Goal: Task Accomplishment & Management: Manage account settings

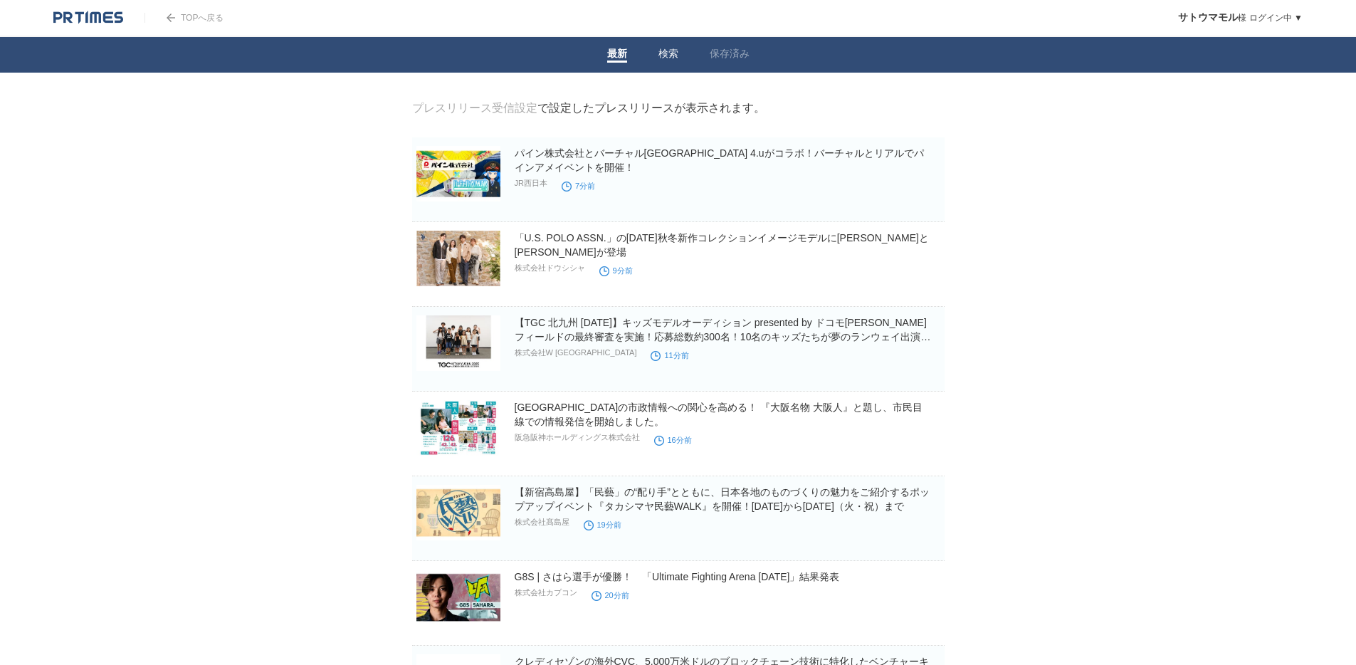
click at [668, 55] on link "検索" at bounding box center [669, 55] width 20 height 15
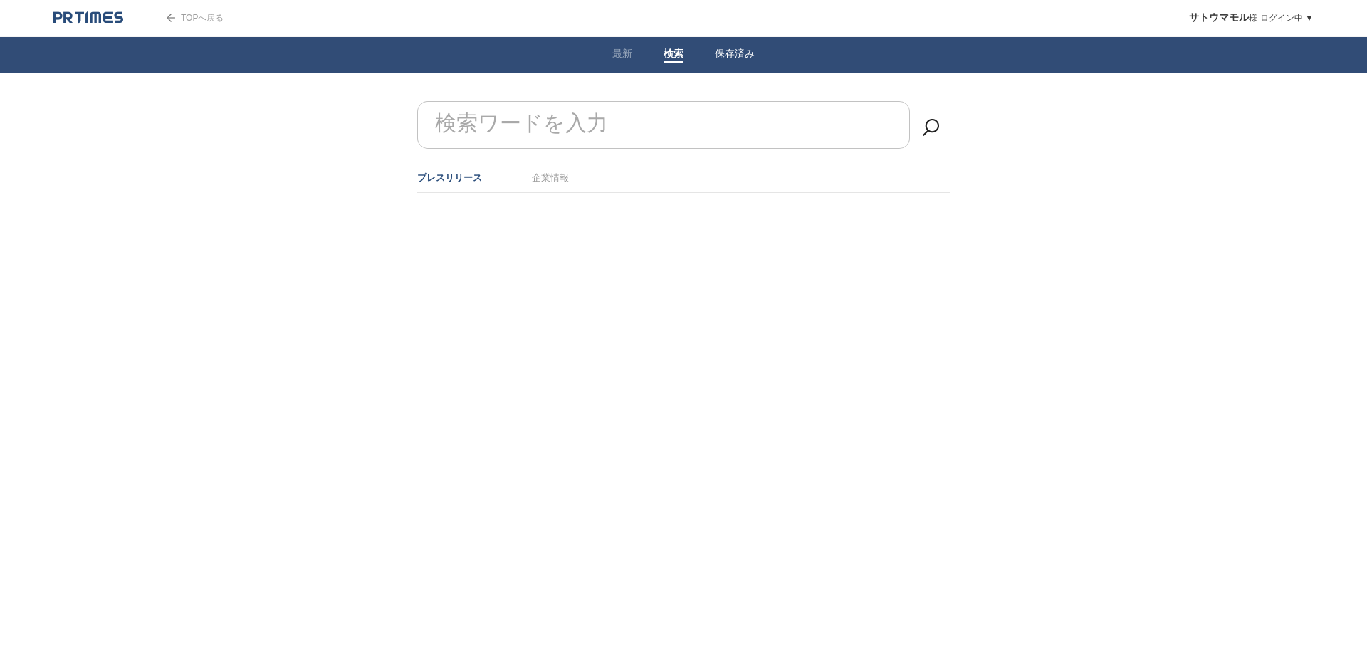
click at [741, 56] on link "保存済み" at bounding box center [735, 55] width 40 height 15
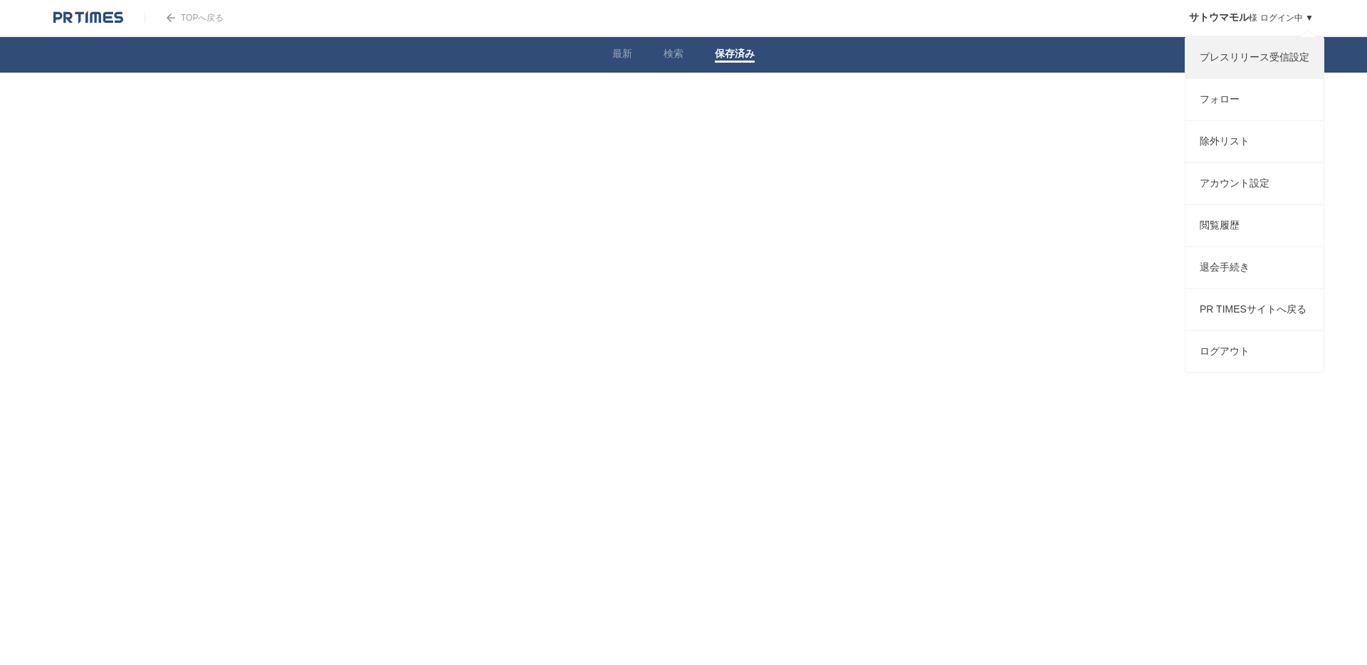
click at [1237, 56] on link "プレスリリース受信設定" at bounding box center [1254, 57] width 138 height 41
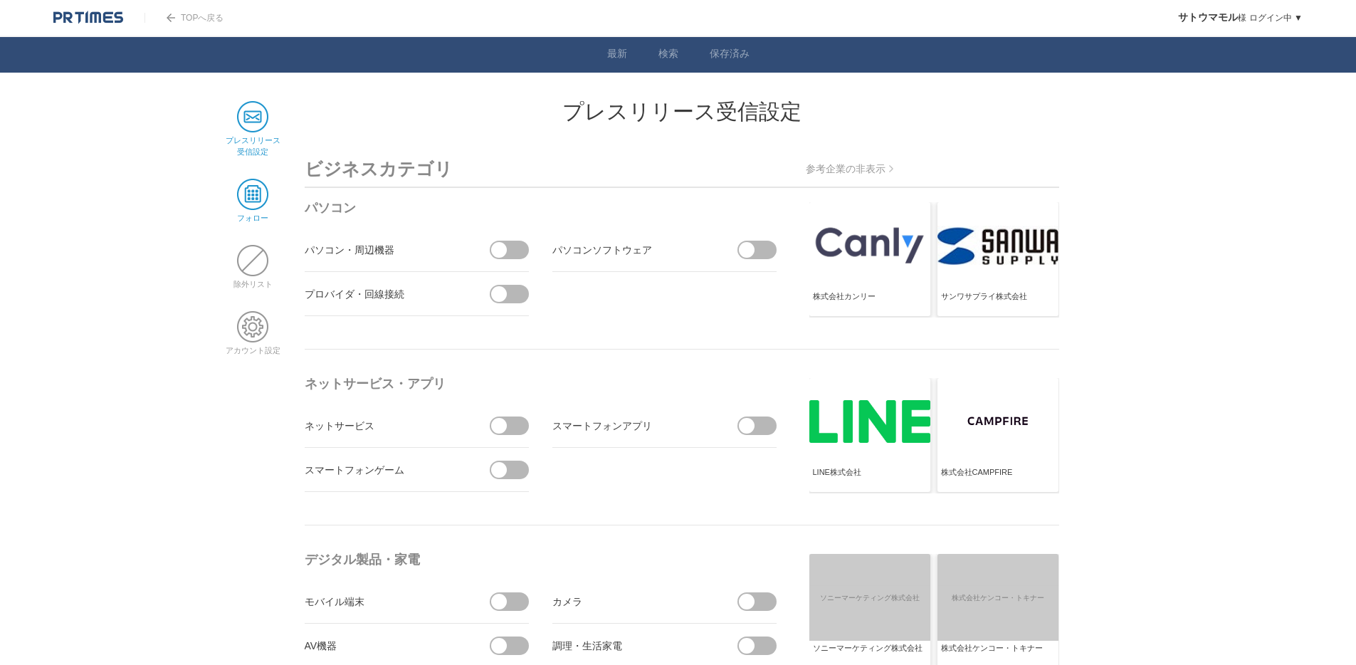
click at [248, 199] on span at bounding box center [252, 194] width 31 height 31
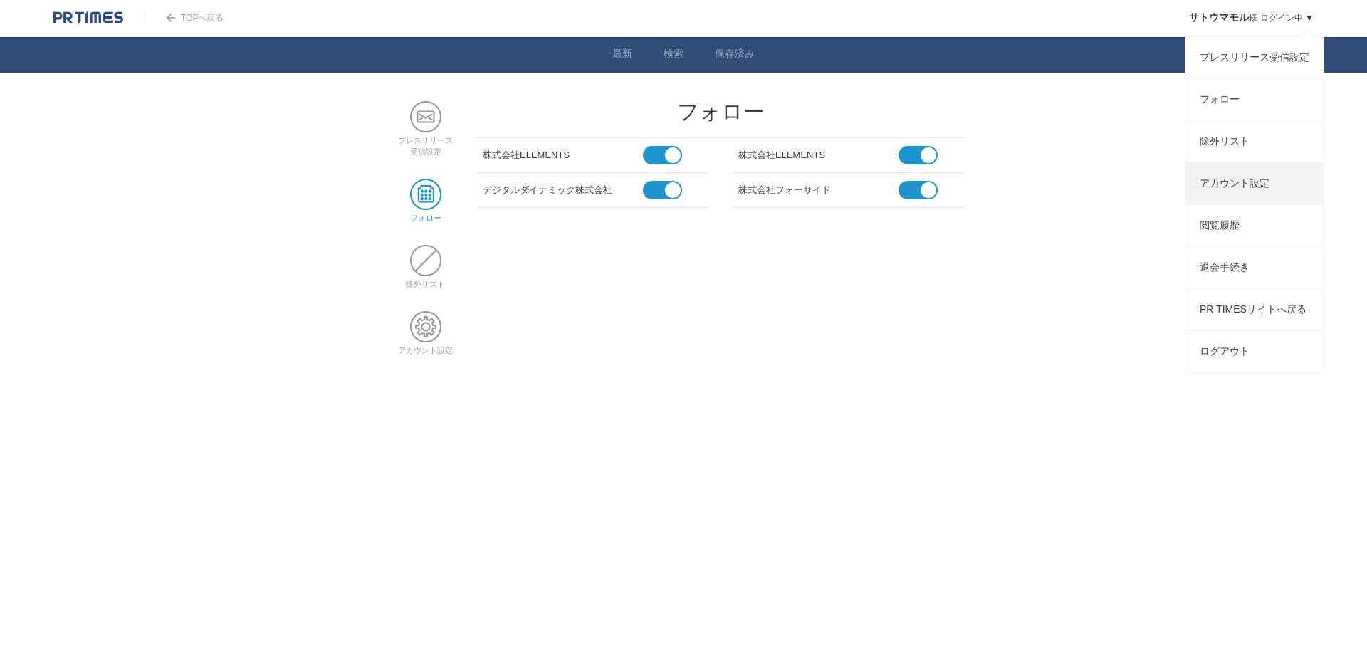
click at [1273, 187] on link "アカウント設定" at bounding box center [1254, 183] width 138 height 41
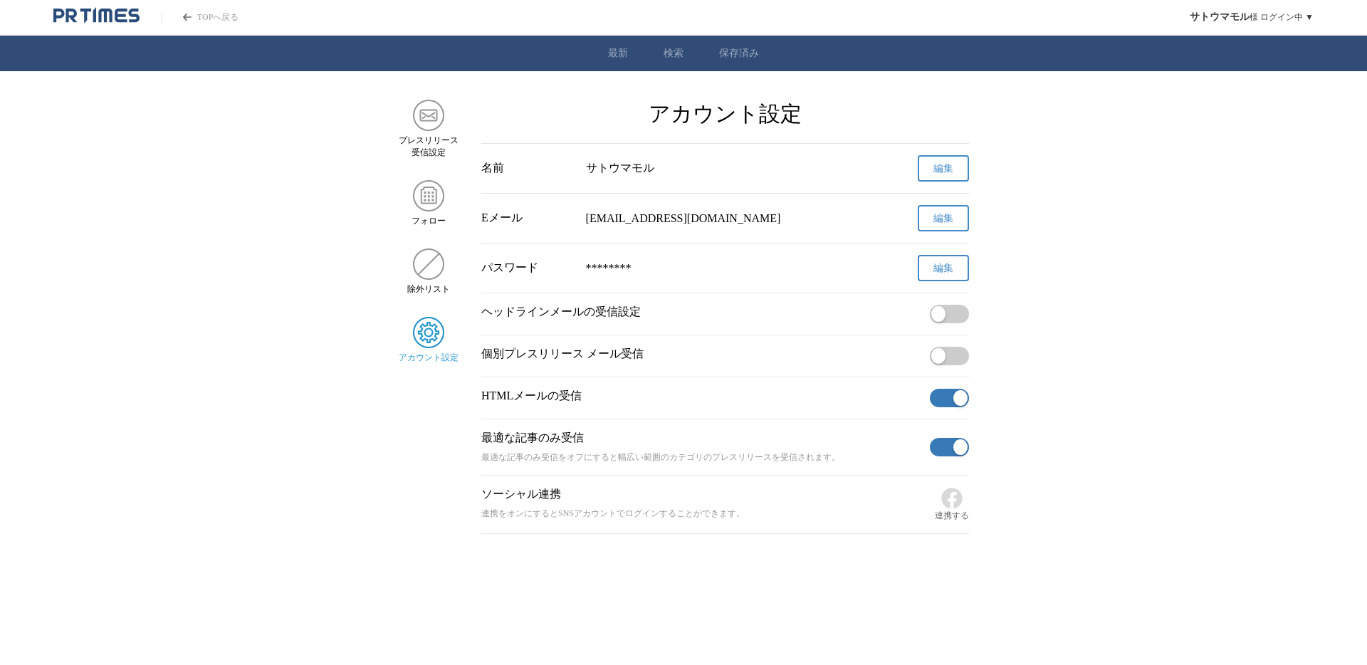
click at [932, 363] on span "button" at bounding box center [938, 356] width 14 height 16
click at [429, 116] on img "サイドメニュー" at bounding box center [428, 115] width 31 height 31
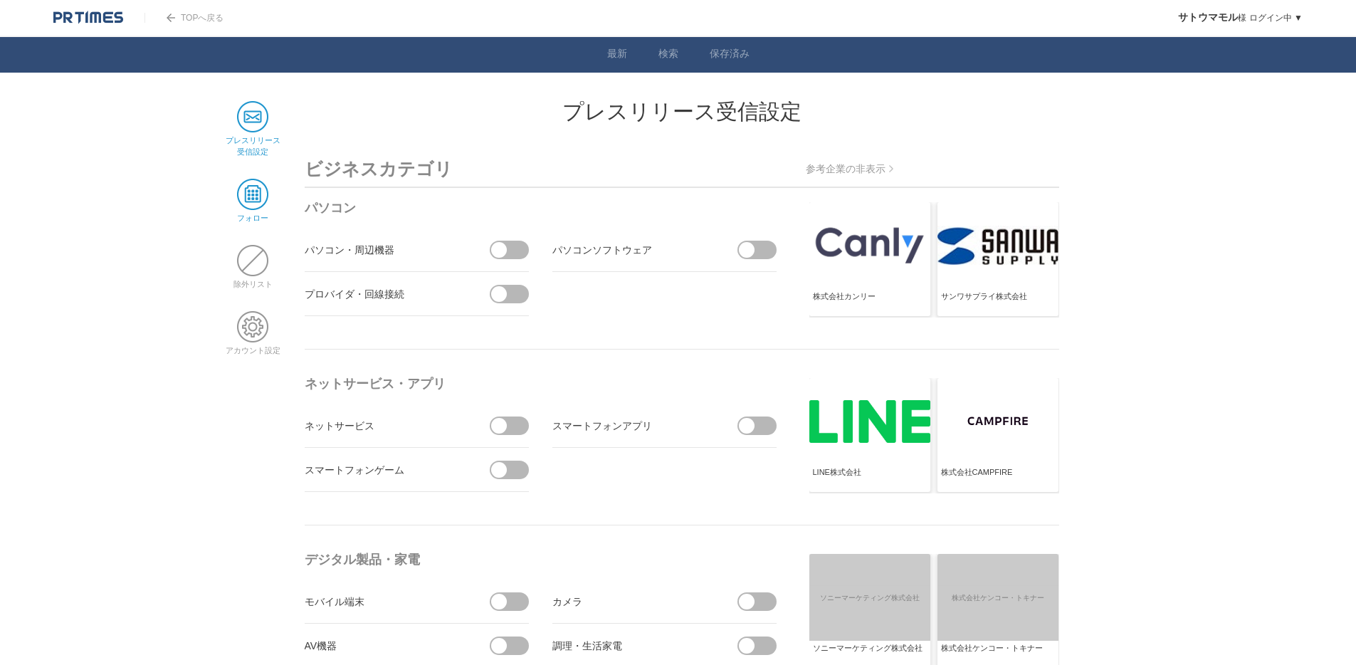
click at [249, 187] on span at bounding box center [252, 194] width 31 height 31
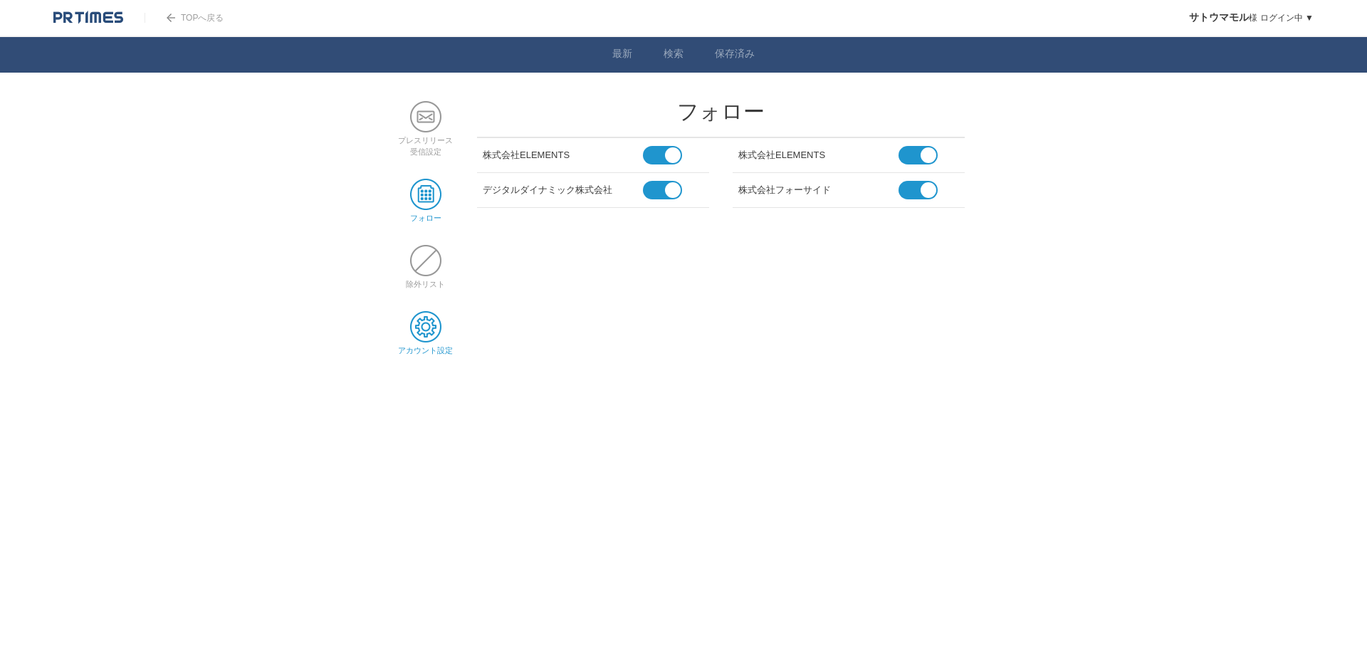
click at [426, 318] on span at bounding box center [425, 326] width 31 height 31
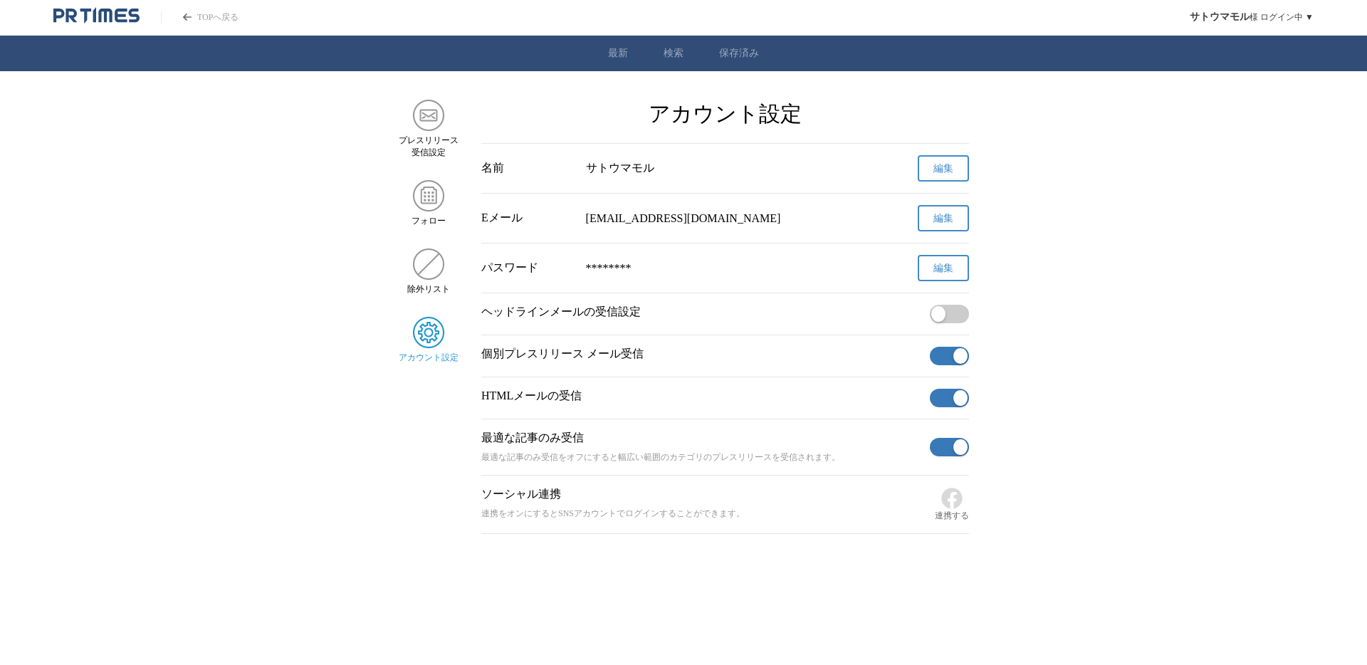
click at [956, 357] on span "button" at bounding box center [960, 356] width 14 height 16
click at [940, 322] on span "button" at bounding box center [938, 314] width 14 height 16
click at [430, 116] on img "サイドメニュー" at bounding box center [428, 115] width 31 height 31
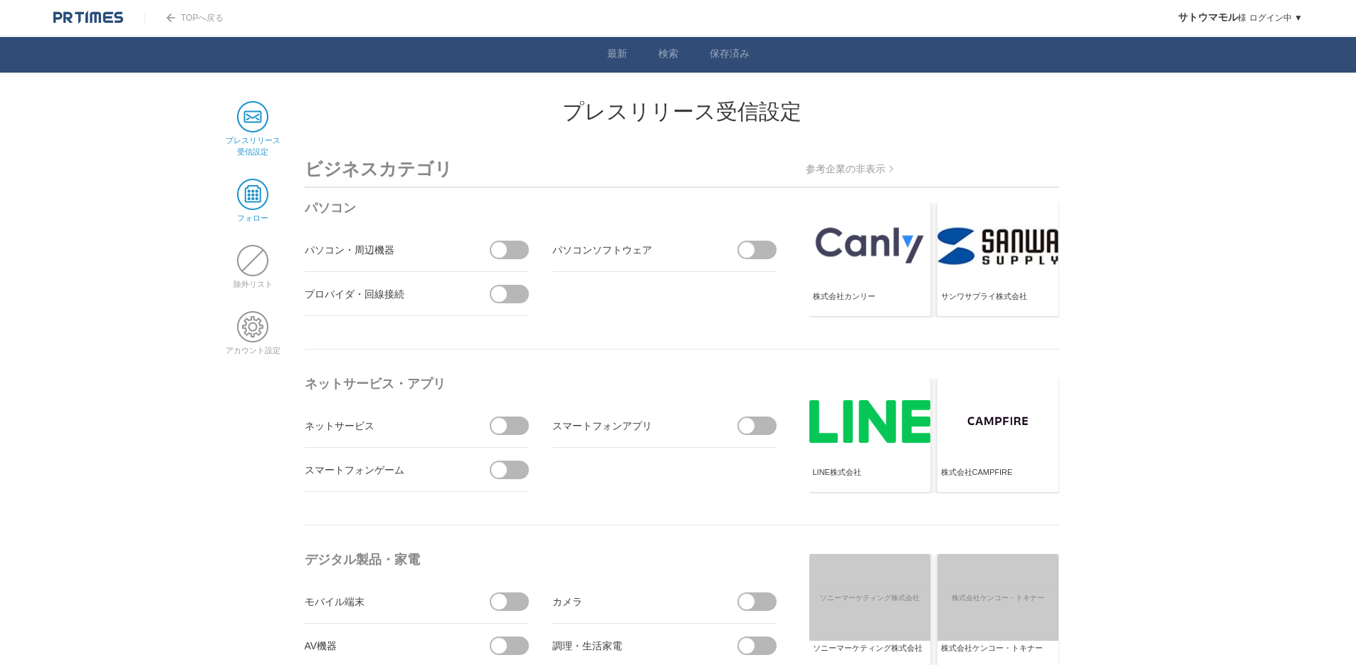
click at [253, 188] on span at bounding box center [252, 194] width 31 height 31
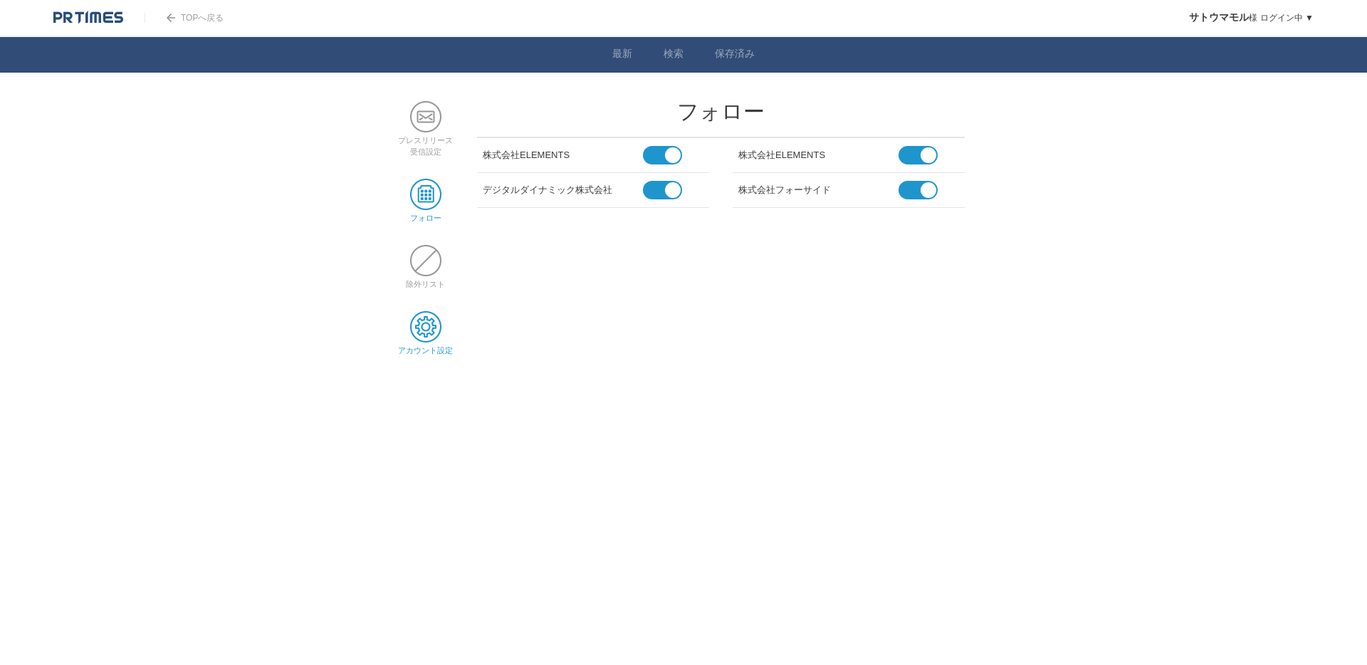
click at [429, 325] on span at bounding box center [425, 326] width 31 height 31
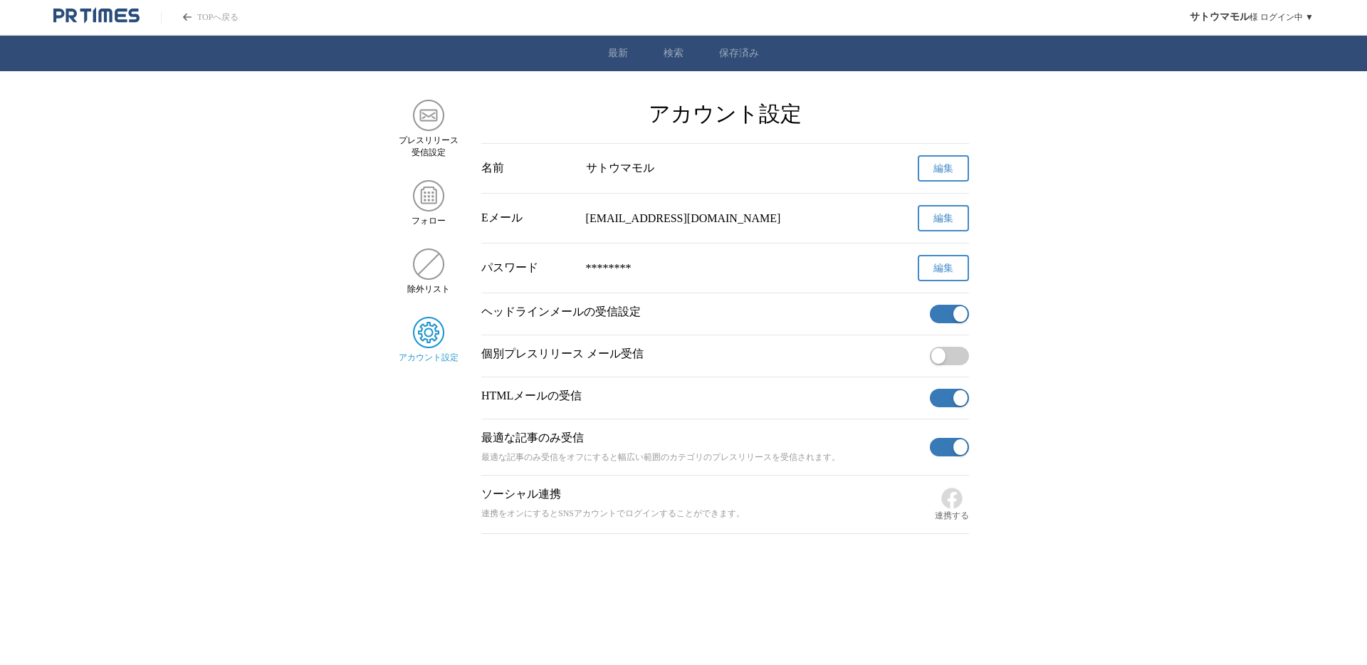
click at [958, 310] on span "button" at bounding box center [960, 314] width 14 height 16
click at [421, 268] on img "サイドメニュー" at bounding box center [428, 263] width 31 height 31
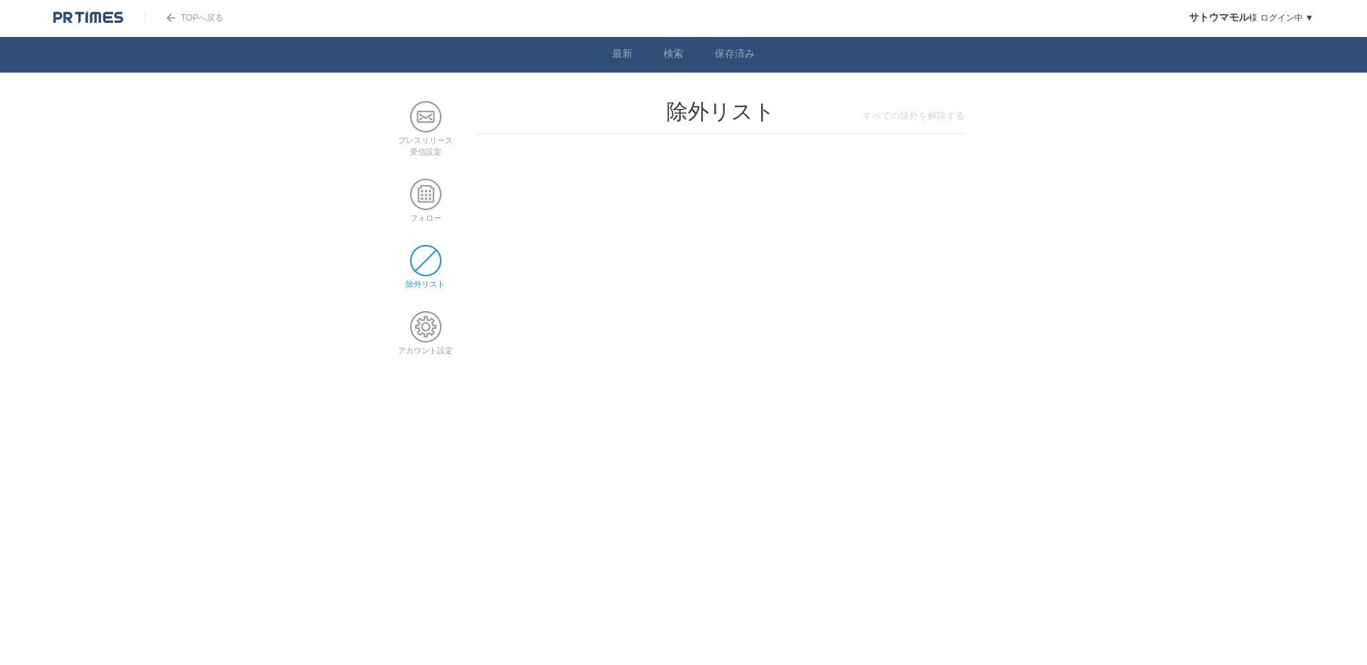
click at [922, 127] on div "すべての除外を解除する" at bounding box center [721, 122] width 488 height 24
click at [916, 112] on div "すべての除外を解除する" at bounding box center [721, 122] width 488 height 24
click at [550, 252] on main "プレスリリース 受信設定 フォロー 除外リスト アカウント設定 除外リスト すべての除外を解除する" at bounding box center [683, 239] width 577 height 276
click at [428, 201] on span at bounding box center [425, 194] width 31 height 31
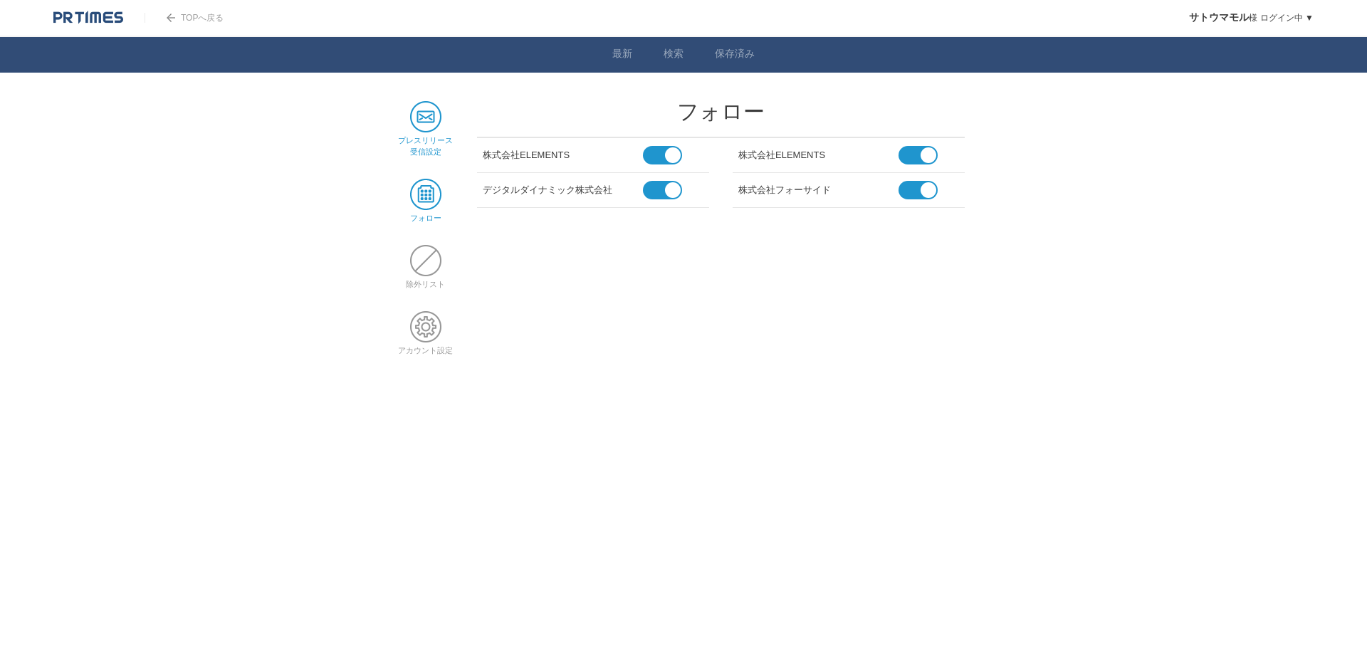
click at [425, 130] on span at bounding box center [425, 116] width 31 height 31
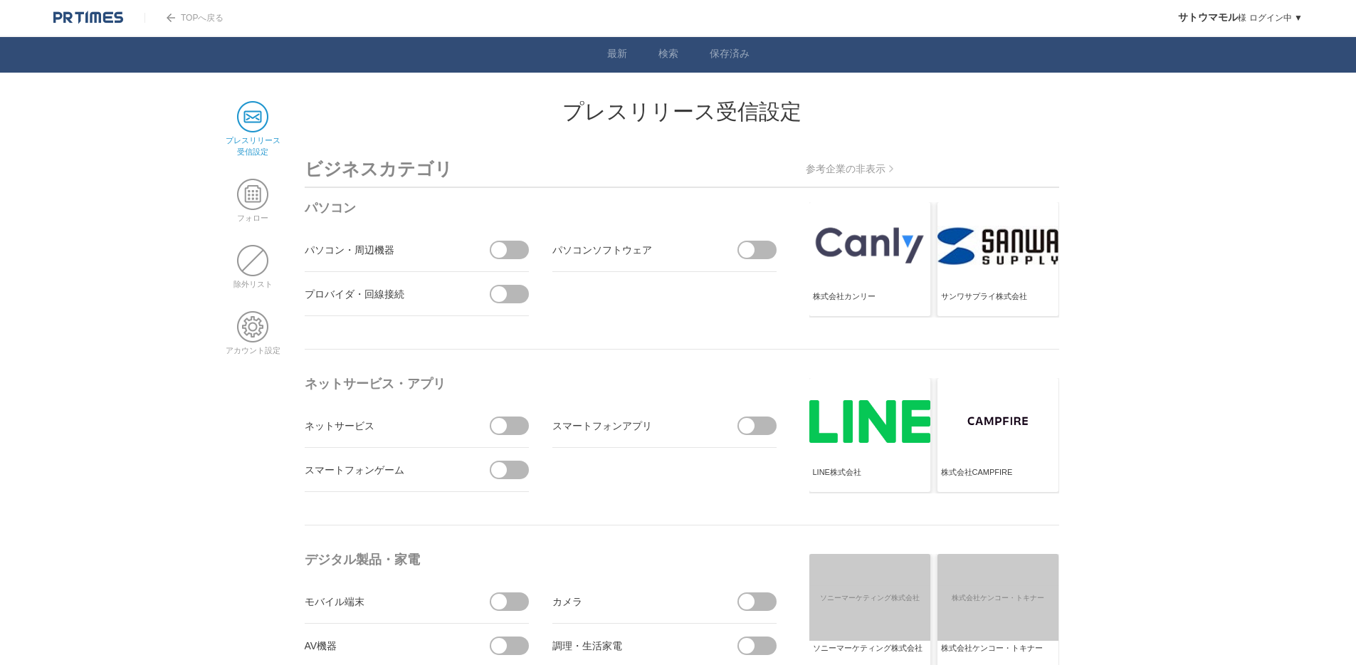
click at [897, 261] on div at bounding box center [869, 245] width 121 height 87
click at [1017, 268] on div at bounding box center [998, 245] width 121 height 87
click at [865, 169] on p "参考企業の非表示" at bounding box center [850, 169] width 88 height 13
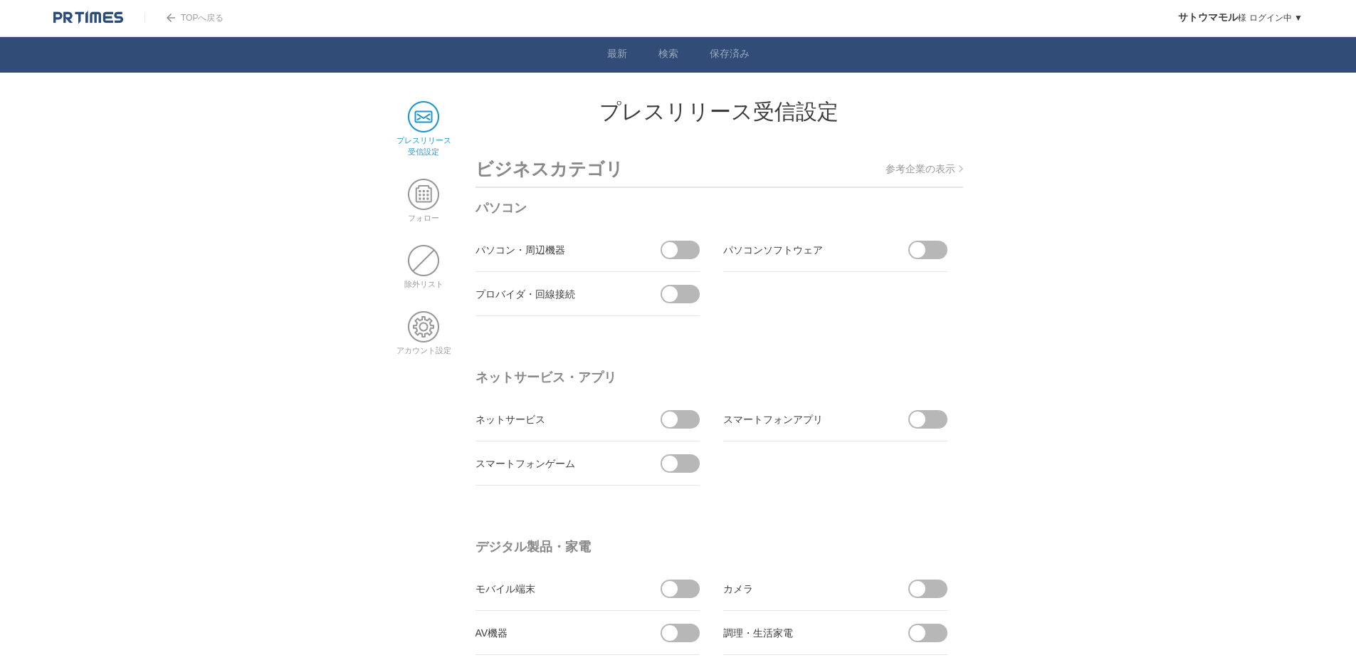
click at [945, 171] on p "参考企業の表示" at bounding box center [925, 169] width 78 height 13
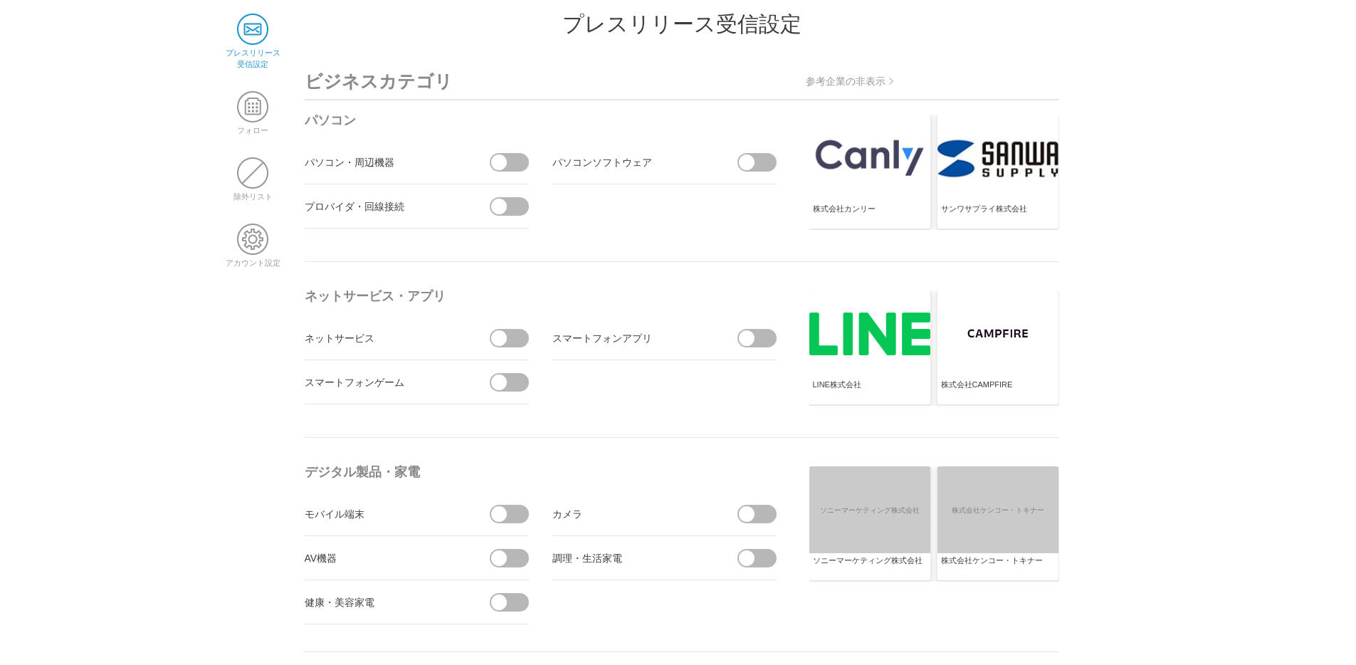
scroll to position [243, 0]
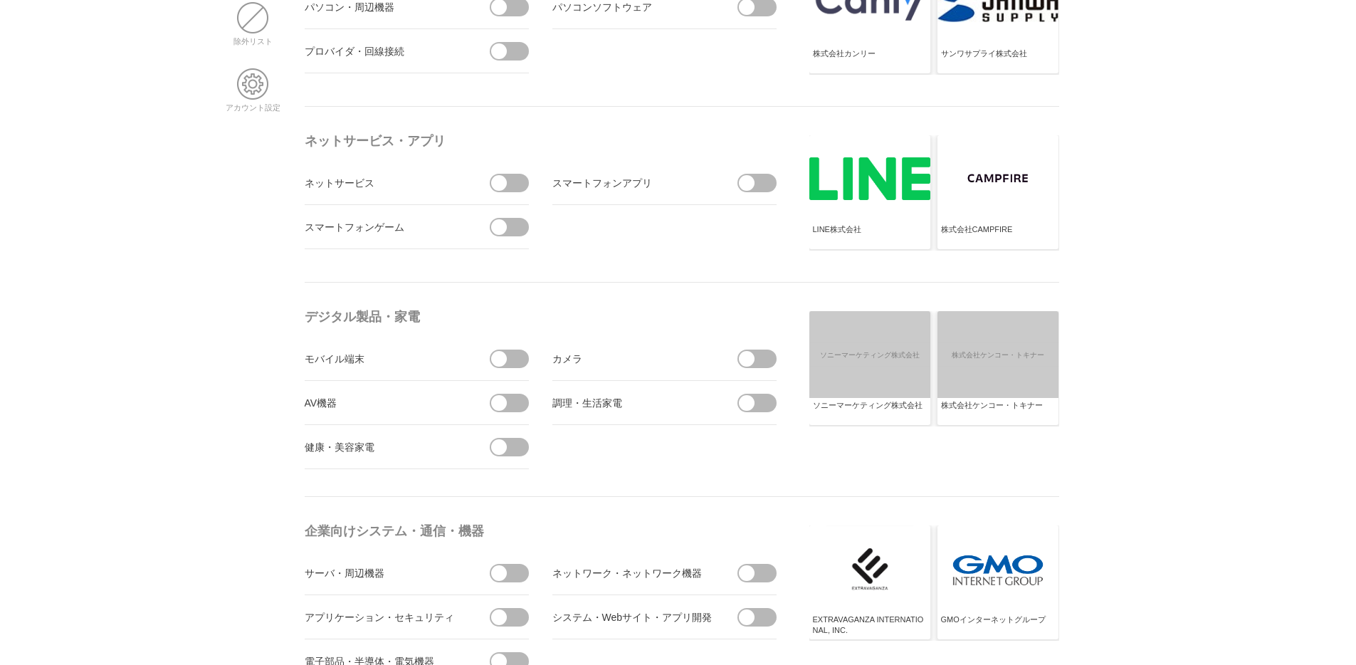
click at [861, 191] on div at bounding box center [869, 178] width 121 height 87
click at [850, 224] on div "LINE株式会社" at bounding box center [870, 235] width 114 height 23
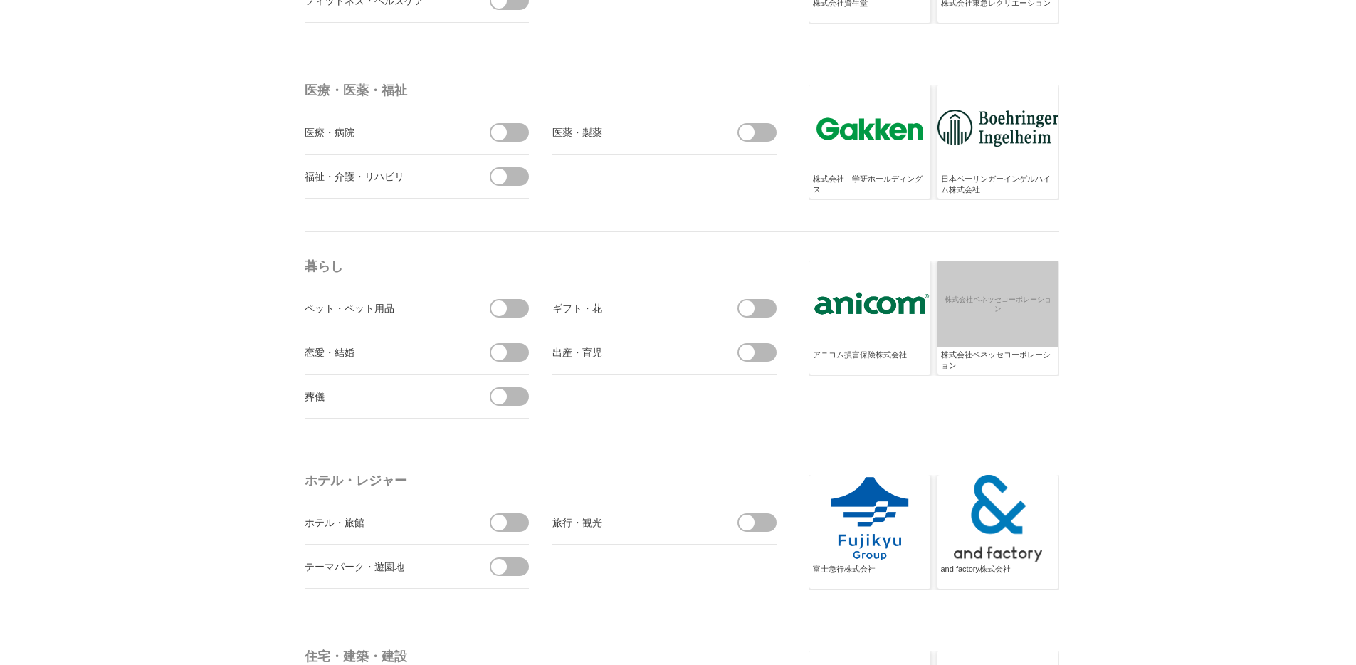
scroll to position [2999, 0]
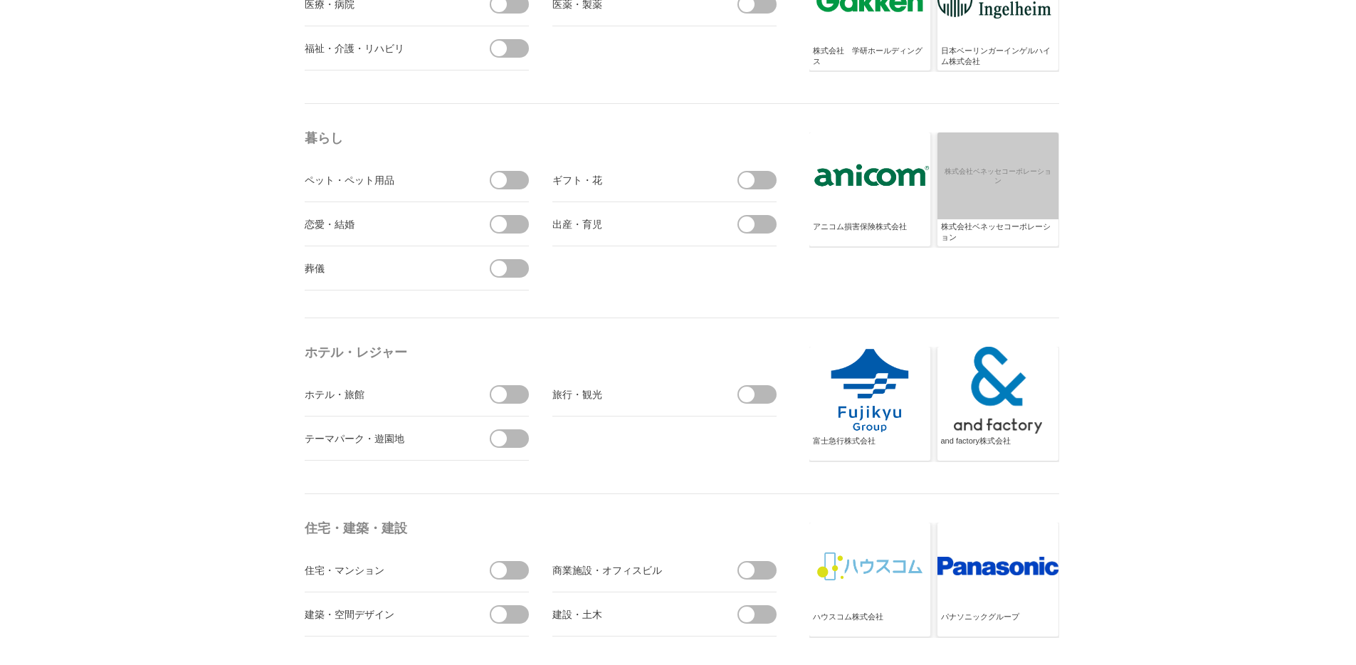
click at [838, 406] on div at bounding box center [869, 390] width 121 height 87
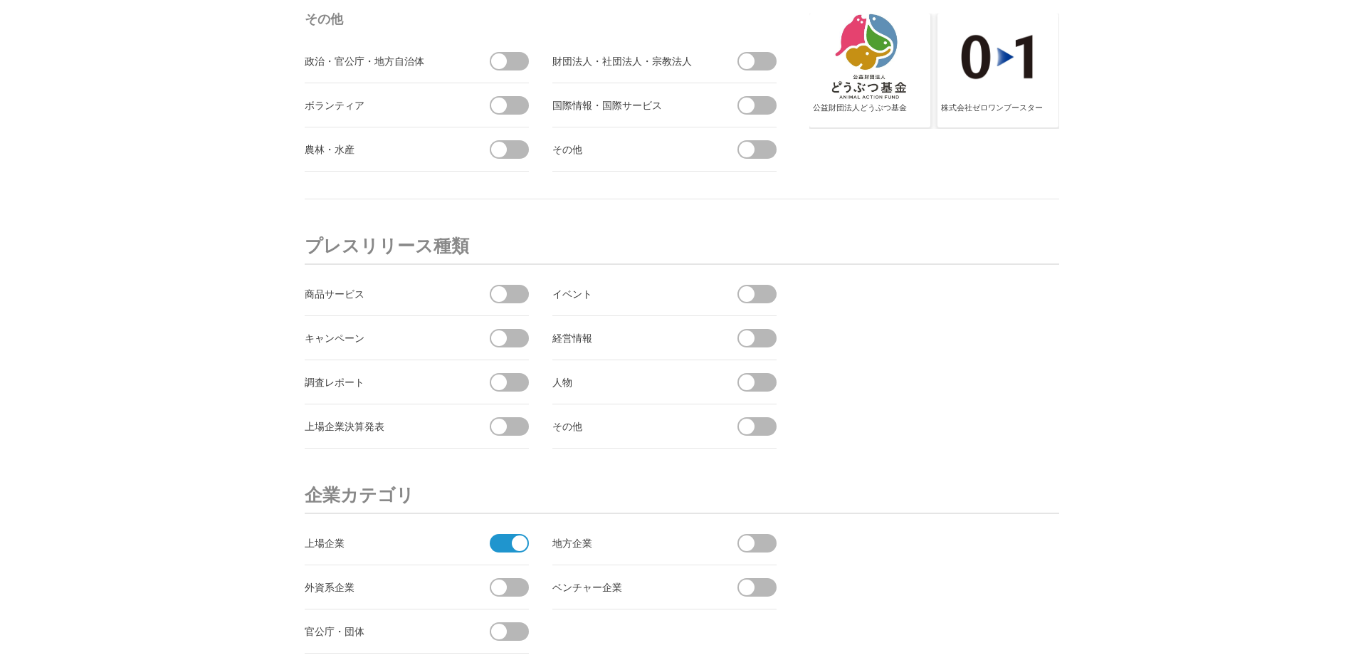
scroll to position [5284, 0]
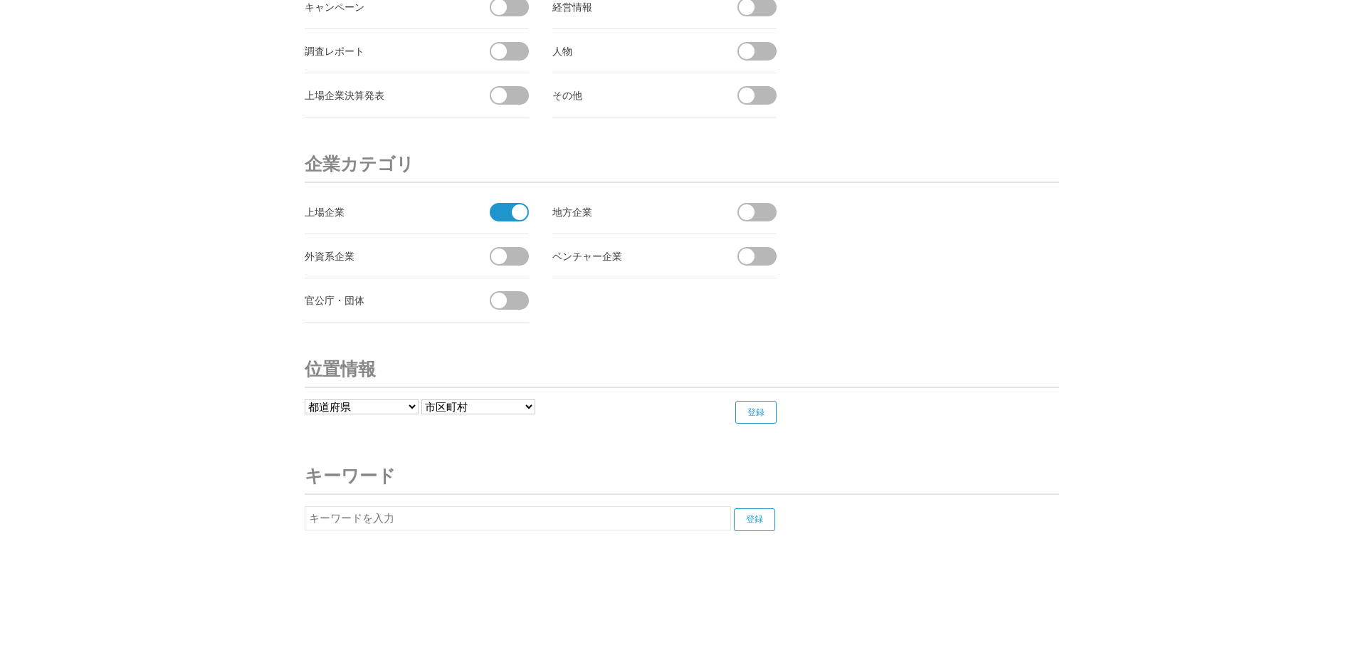
click at [500, 212] on span at bounding box center [505, 212] width 30 height 19
click at [0, 0] on input "checkbox" at bounding box center [0, 0] width 0 height 0
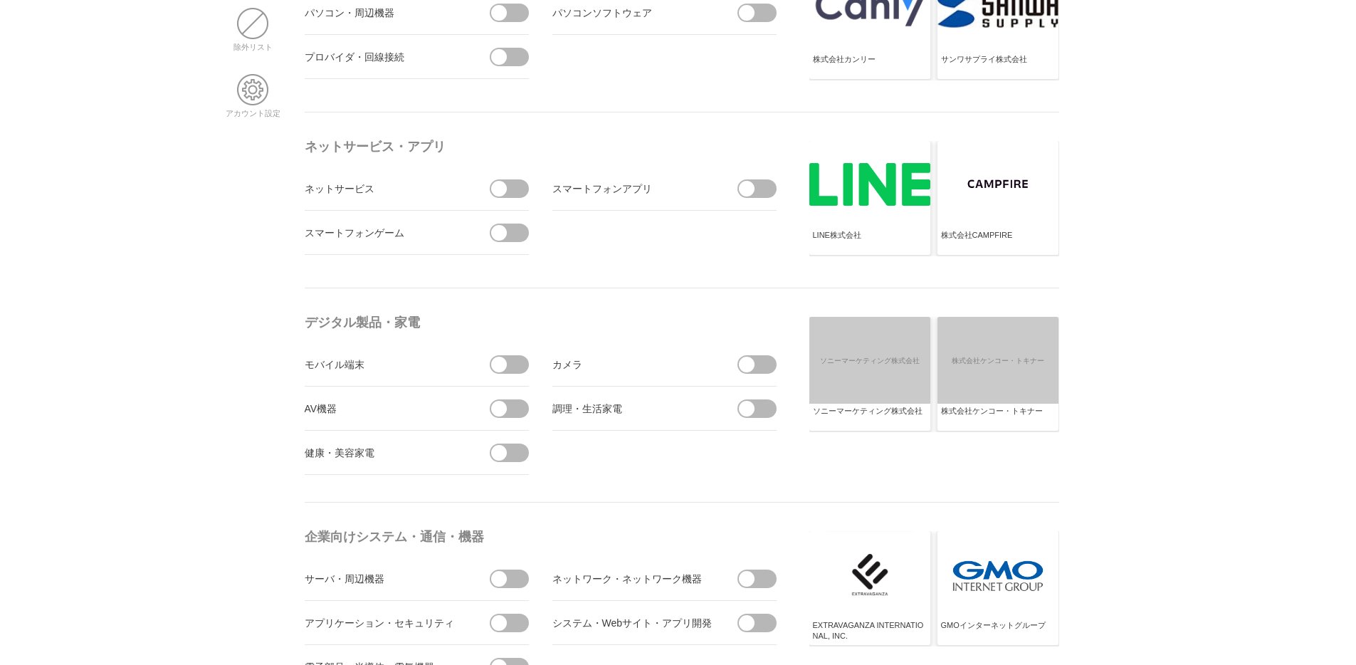
scroll to position [0, 0]
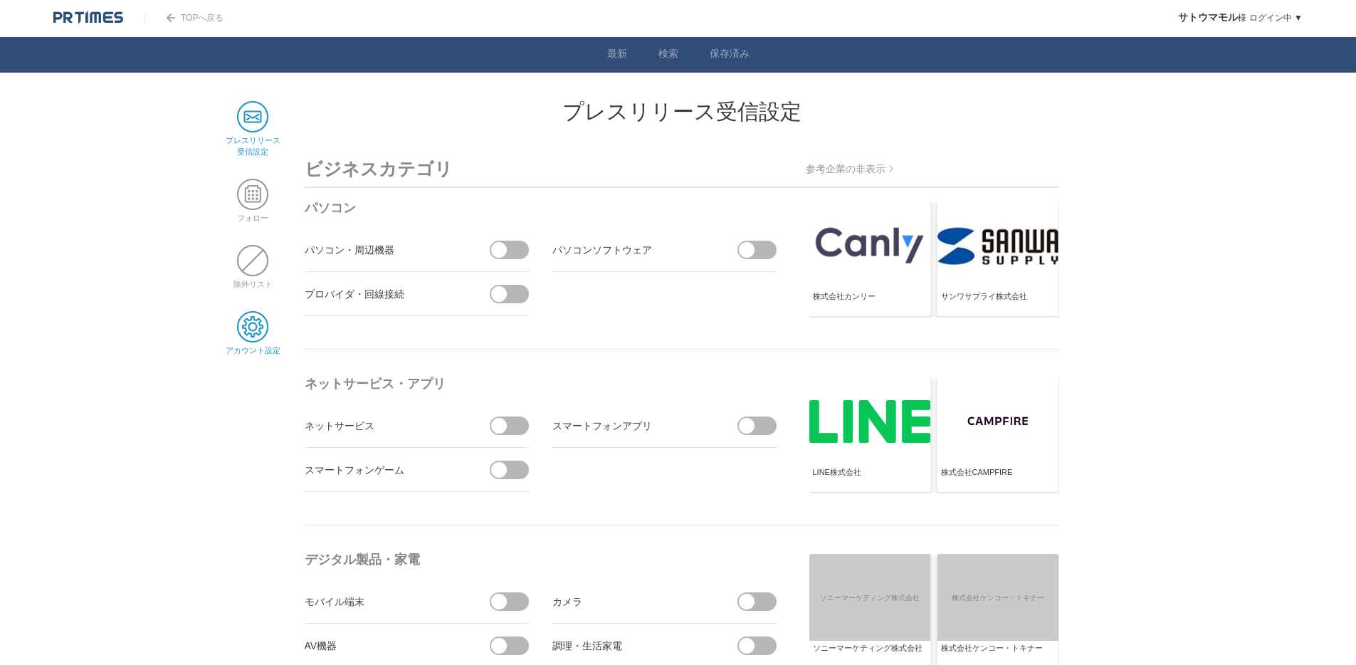
click at [253, 320] on span at bounding box center [252, 326] width 31 height 31
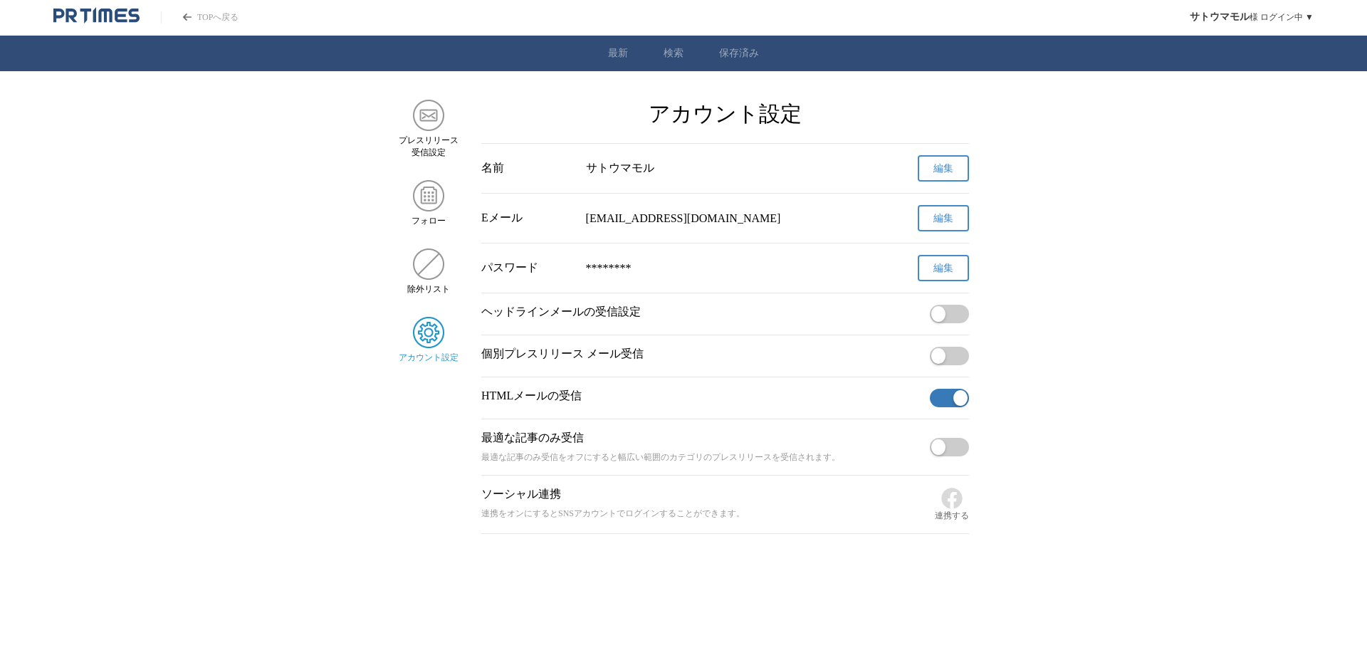
click at [938, 355] on span "button" at bounding box center [938, 356] width 14 height 16
